Goal: Information Seeking & Learning: Learn about a topic

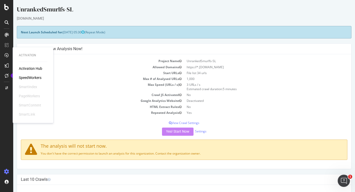
click at [33, 86] on div "SmartIndex" at bounding box center [28, 86] width 18 height 5
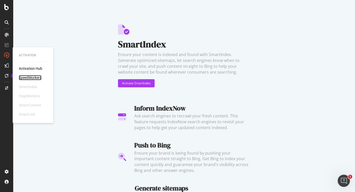
click at [27, 77] on div "SpeedWorkers" at bounding box center [30, 77] width 23 height 5
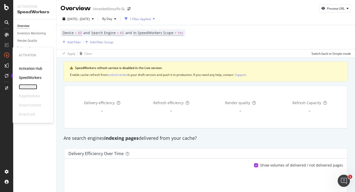
click at [33, 85] on div "SmartIndex" at bounding box center [28, 86] width 18 height 5
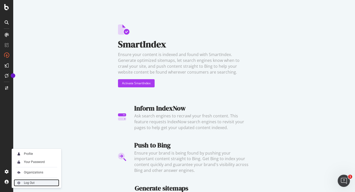
click at [24, 183] on div "Log Out" at bounding box center [37, 182] width 46 height 7
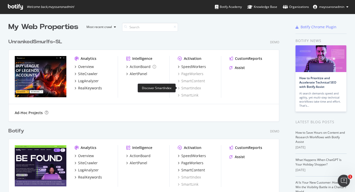
click at [191, 89] on div "SmartIndex" at bounding box center [189, 88] width 23 height 5
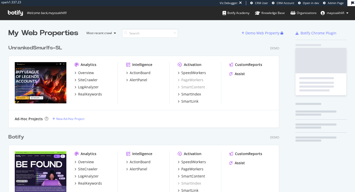
scroll to position [364, 275]
